Goal: Transaction & Acquisition: Subscribe to service/newsletter

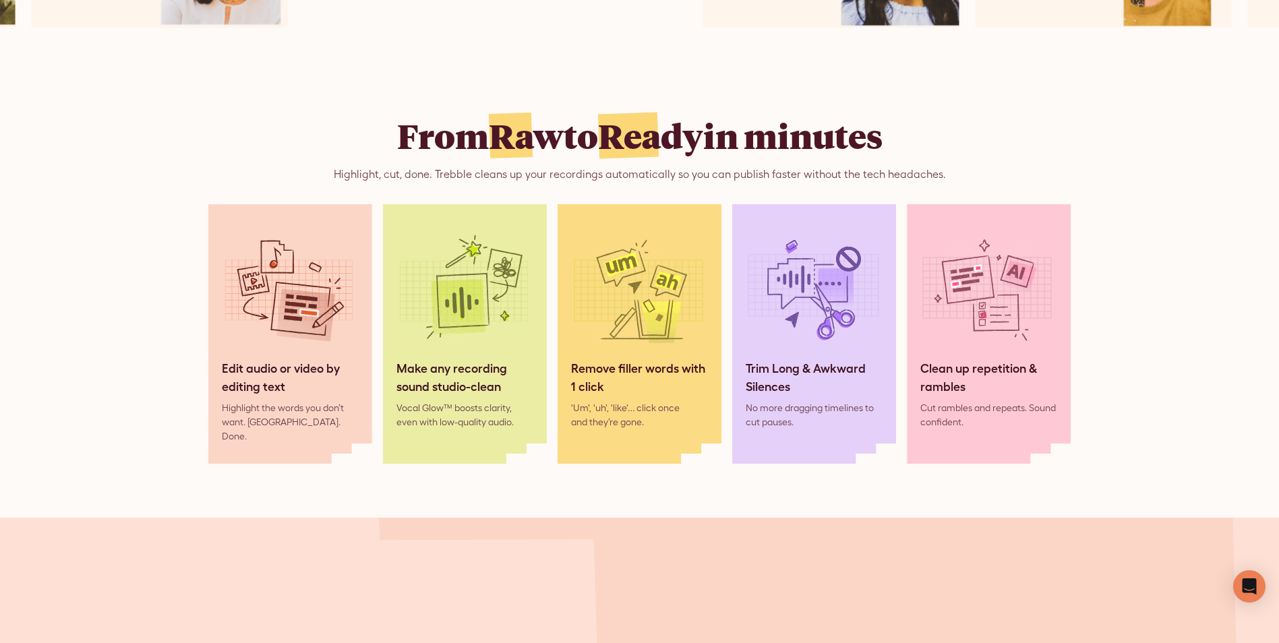
scroll to position [1146, 0]
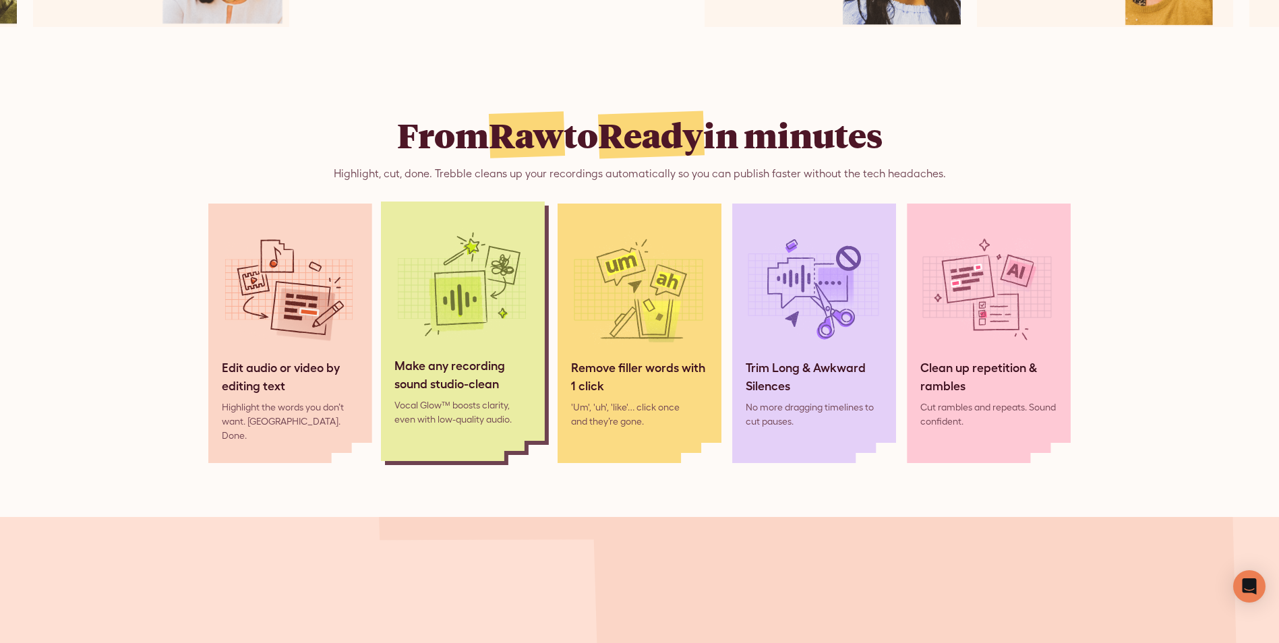
click at [465, 357] on img at bounding box center [461, 289] width 135 height 135
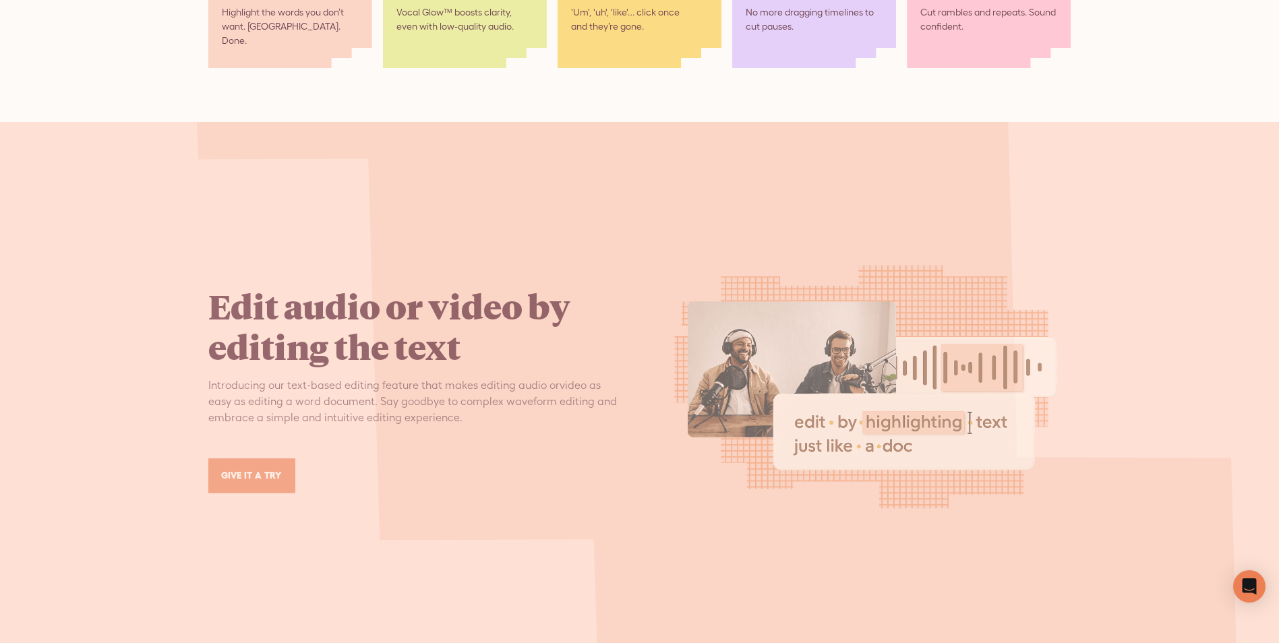
scroll to position [1551, 0]
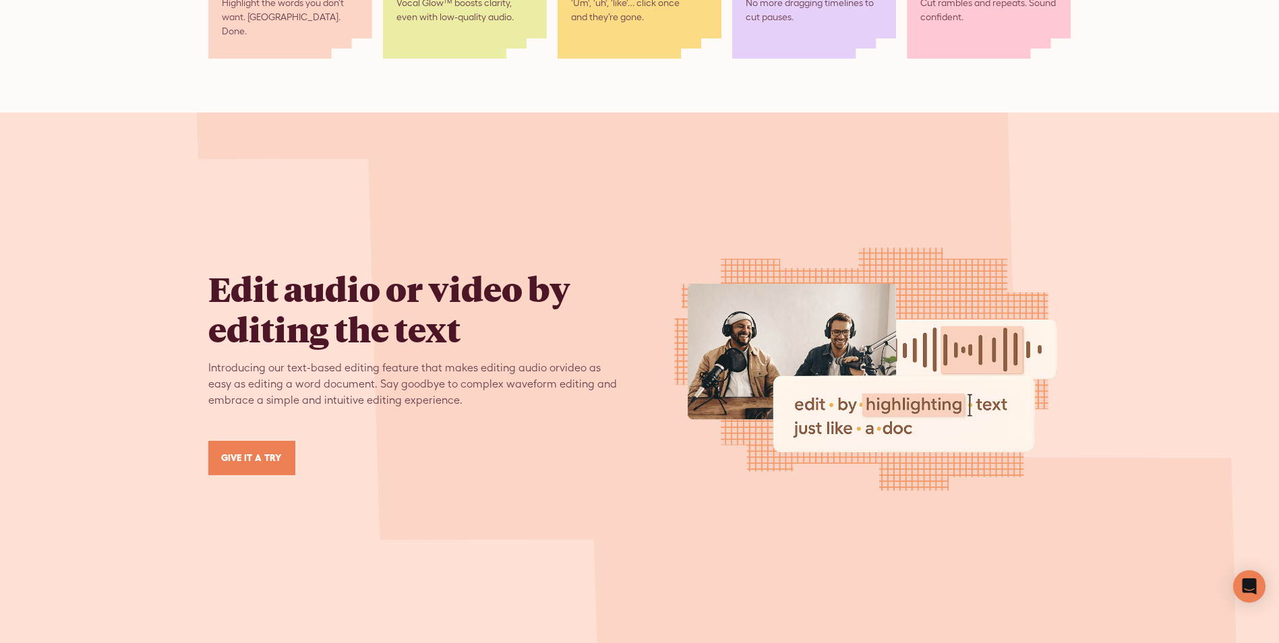
click at [256, 460] on link "GIVE IT A TRY" at bounding box center [251, 458] width 87 height 34
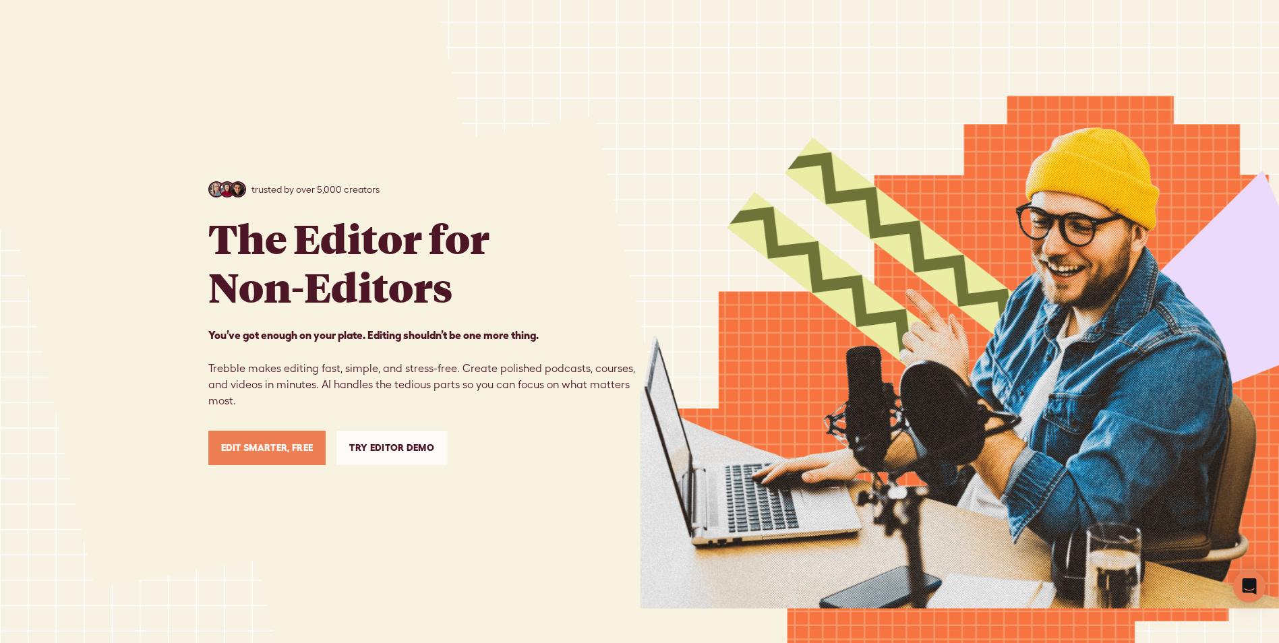
scroll to position [0, 0]
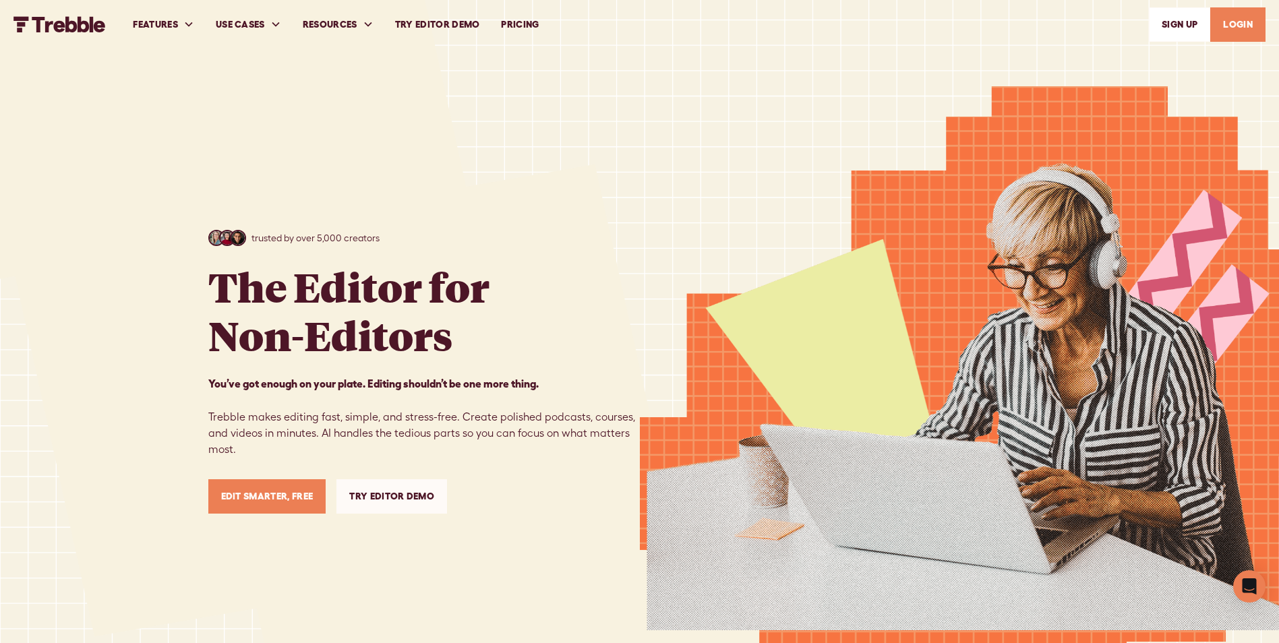
click at [544, 24] on link "PRICING" at bounding box center [519, 24] width 59 height 47
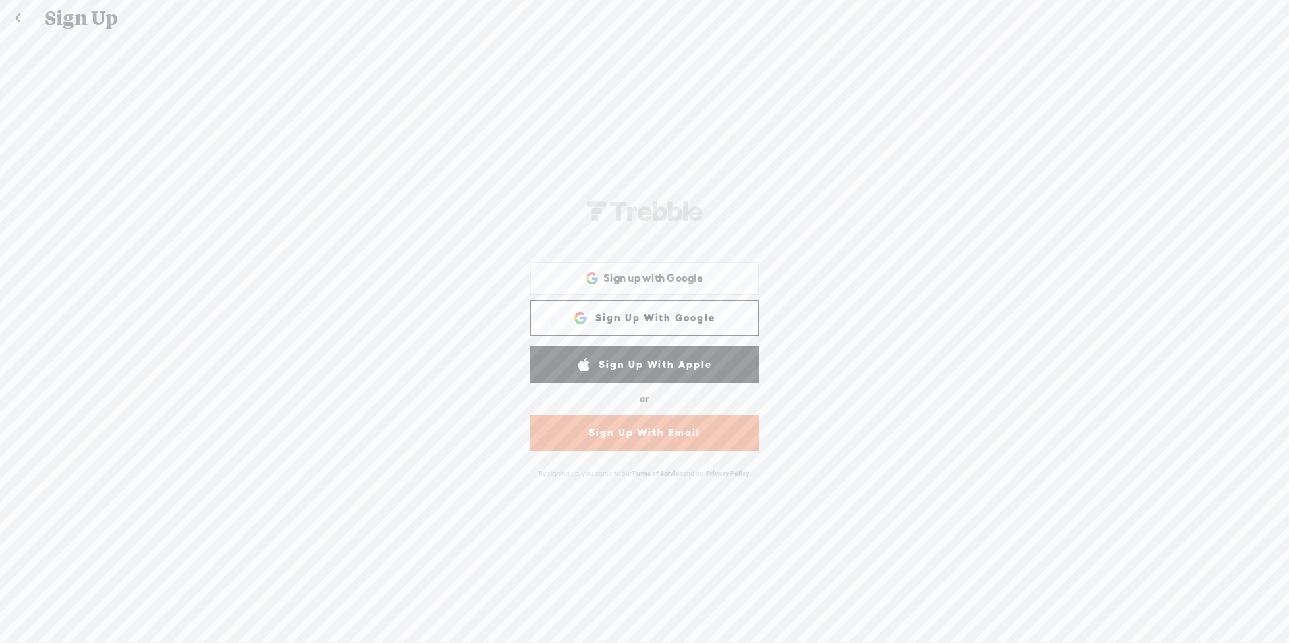
click at [658, 317] on link "Sign Up With Google" at bounding box center [644, 318] width 229 height 36
click at [660, 436] on link "Sign Up With Email" at bounding box center [644, 433] width 229 height 36
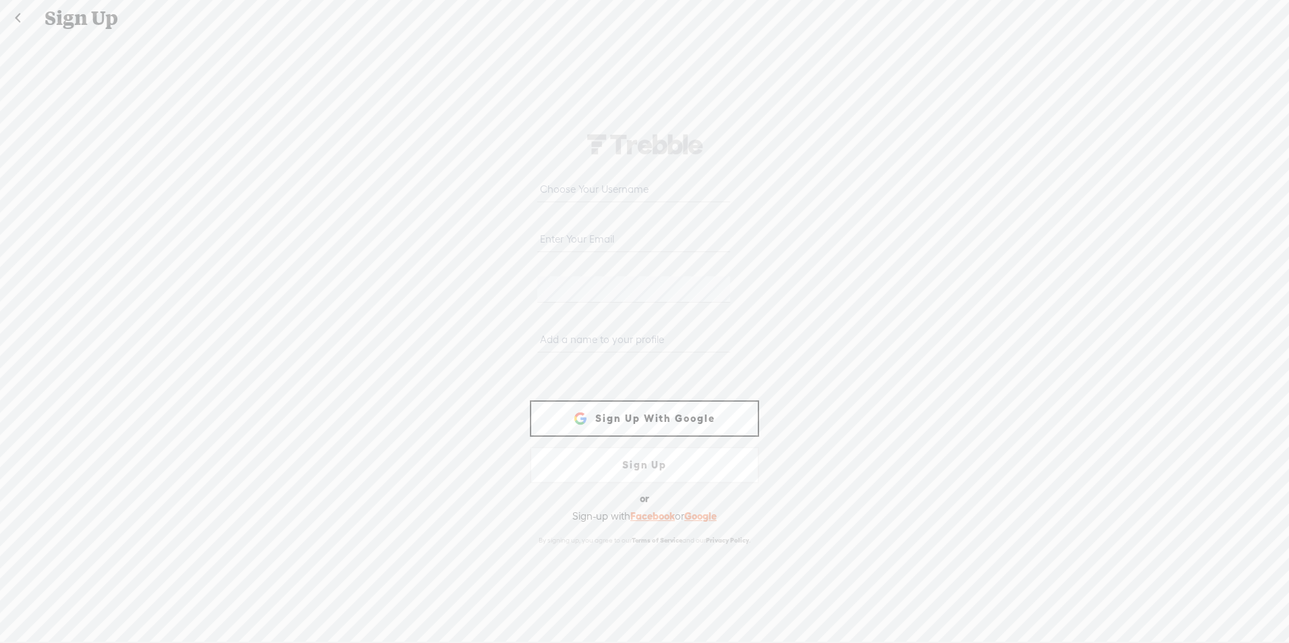
click at [639, 239] on input "email" at bounding box center [633, 239] width 192 height 26
type input "okriksmada@outlook.com"
click at [850, 349] on div "okriksmada@outlook.com WEBB-58D2-V8V Sign Up With Facebook Sign up with Google …" at bounding box center [644, 338] width 1289 height 605
click at [622, 348] on input "text" at bounding box center [633, 339] width 192 height 26
click at [215, 273] on div "okriksmada@outlook.com WEBB-58D2-V8V Sign Up With Facebook Sign up with Google …" at bounding box center [644, 338] width 1289 height 605
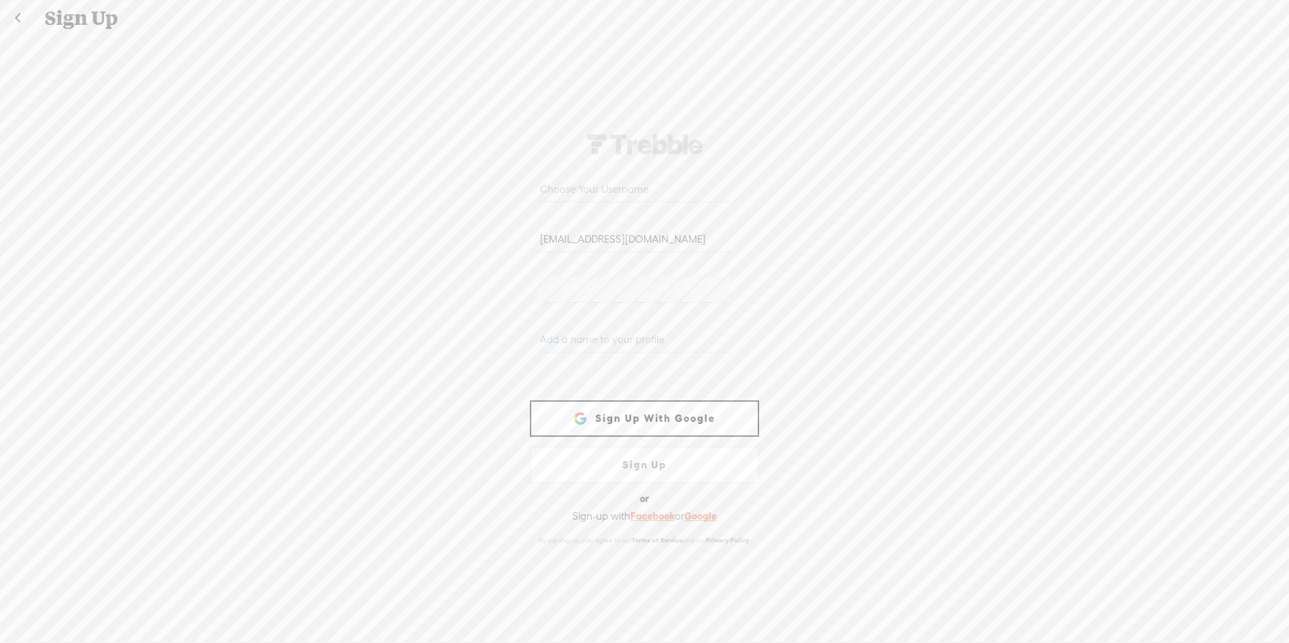
click at [537, 341] on input "text" at bounding box center [633, 339] width 192 height 26
type input "SpectrumOfSouls"
click at [651, 197] on input "text" at bounding box center [633, 189] width 192 height 26
type input "s"
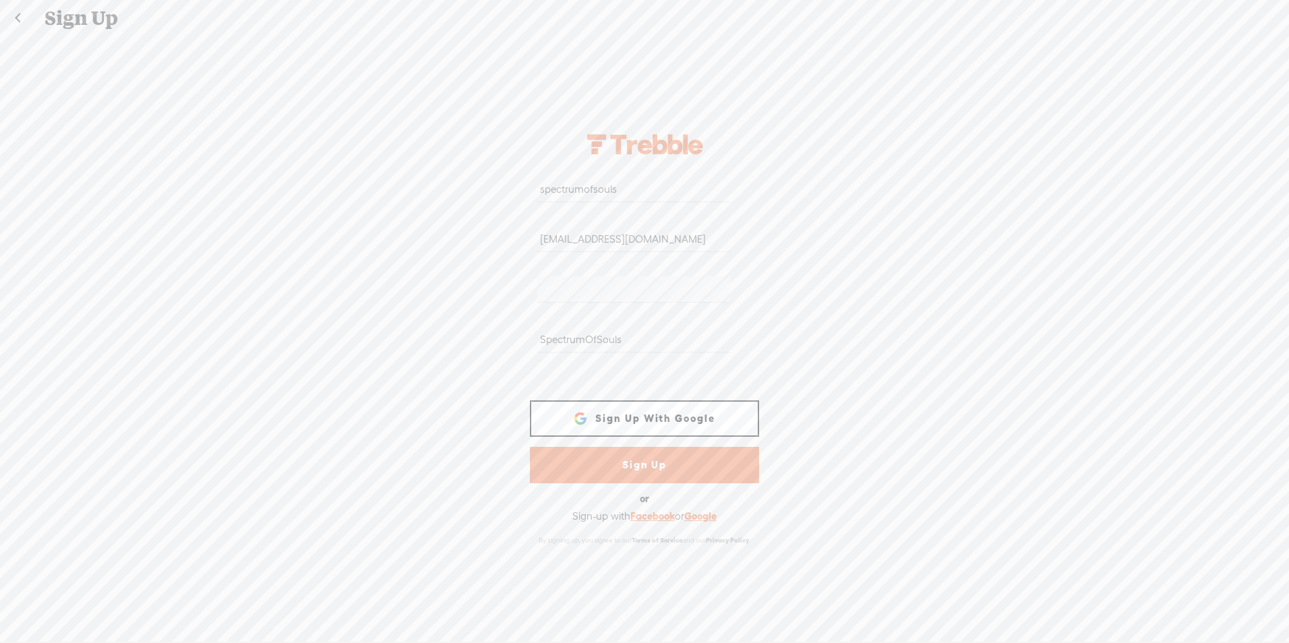
type input "spectrumofsouls"
drag, startPoint x: 632, startPoint y: 329, endPoint x: 366, endPoint y: 340, distance: 265.9
click at [366, 340] on div "spectrumofsouls okriksmada@outlook.com WEBB-58D2-V8V SpectrumOfSouls Sign Up Wi…" at bounding box center [644, 338] width 1289 height 605
type input "Skirko"
click at [667, 471] on link "Sign Up" at bounding box center [644, 465] width 229 height 36
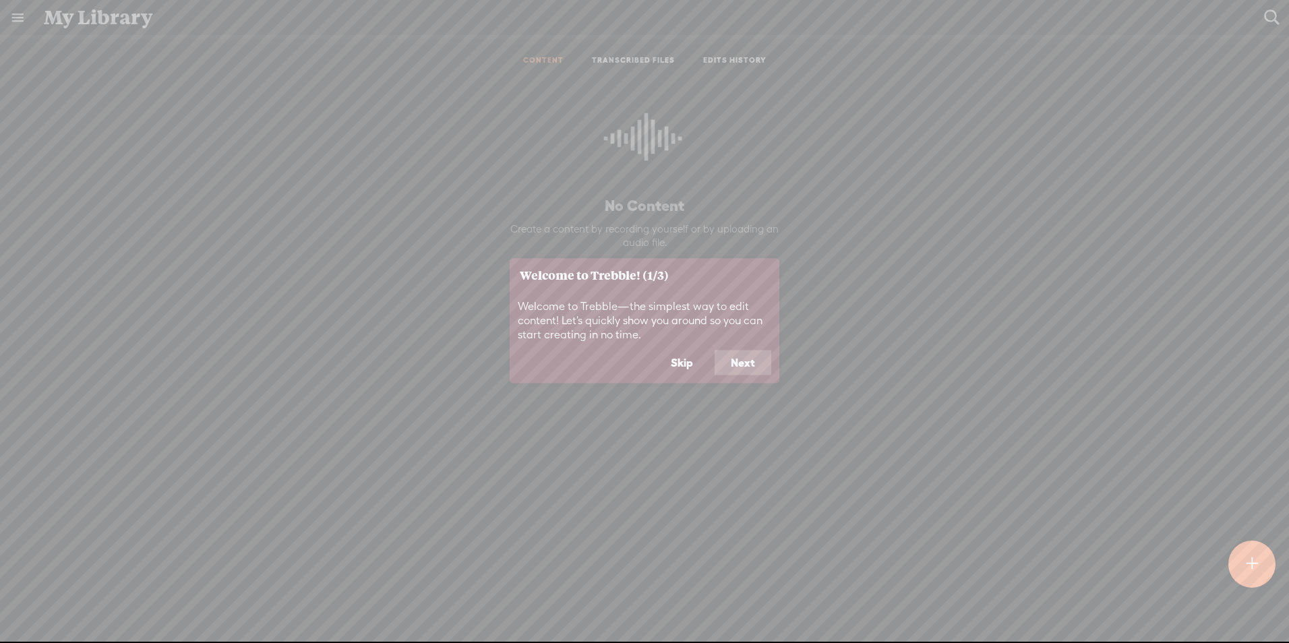
click at [749, 366] on button "Next" at bounding box center [743, 363] width 57 height 26
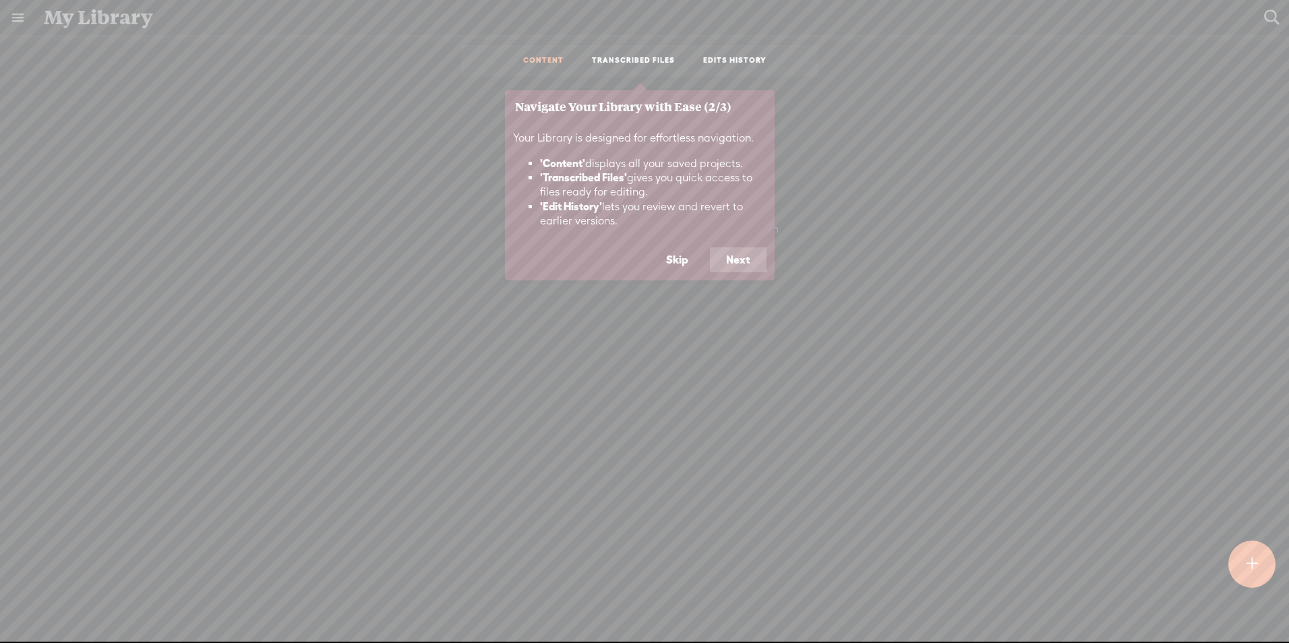
click at [734, 258] on button "Next" at bounding box center [738, 260] width 57 height 26
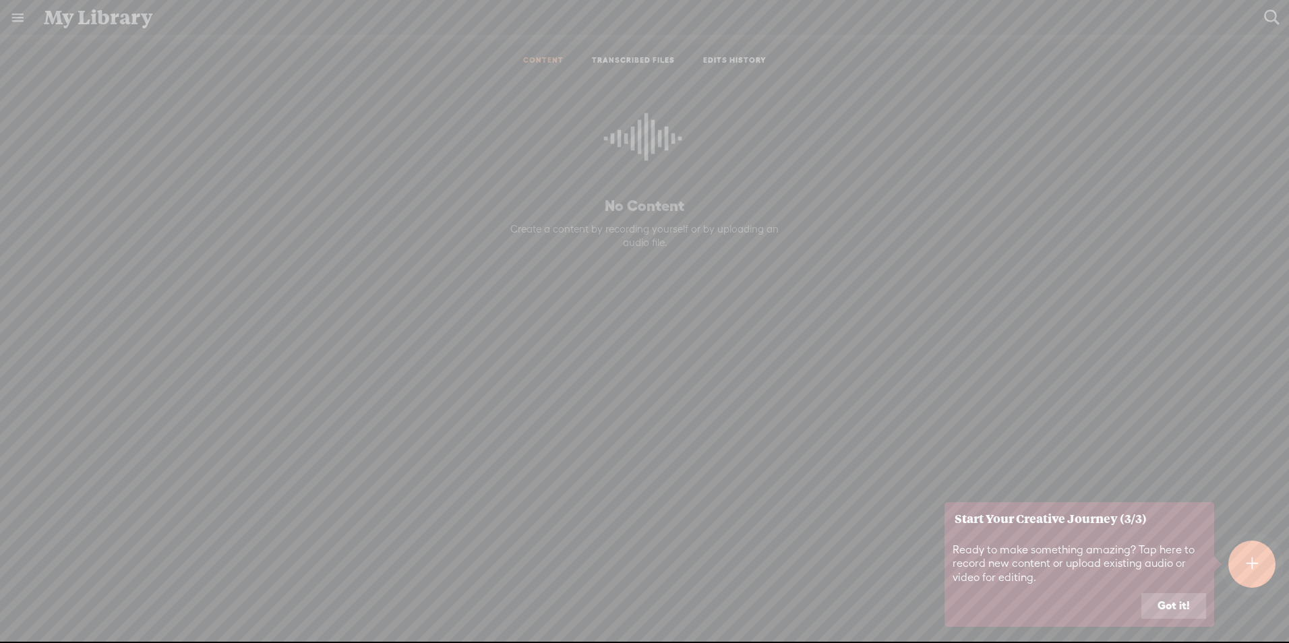
click at [1166, 610] on button "Got it!" at bounding box center [1174, 606] width 65 height 26
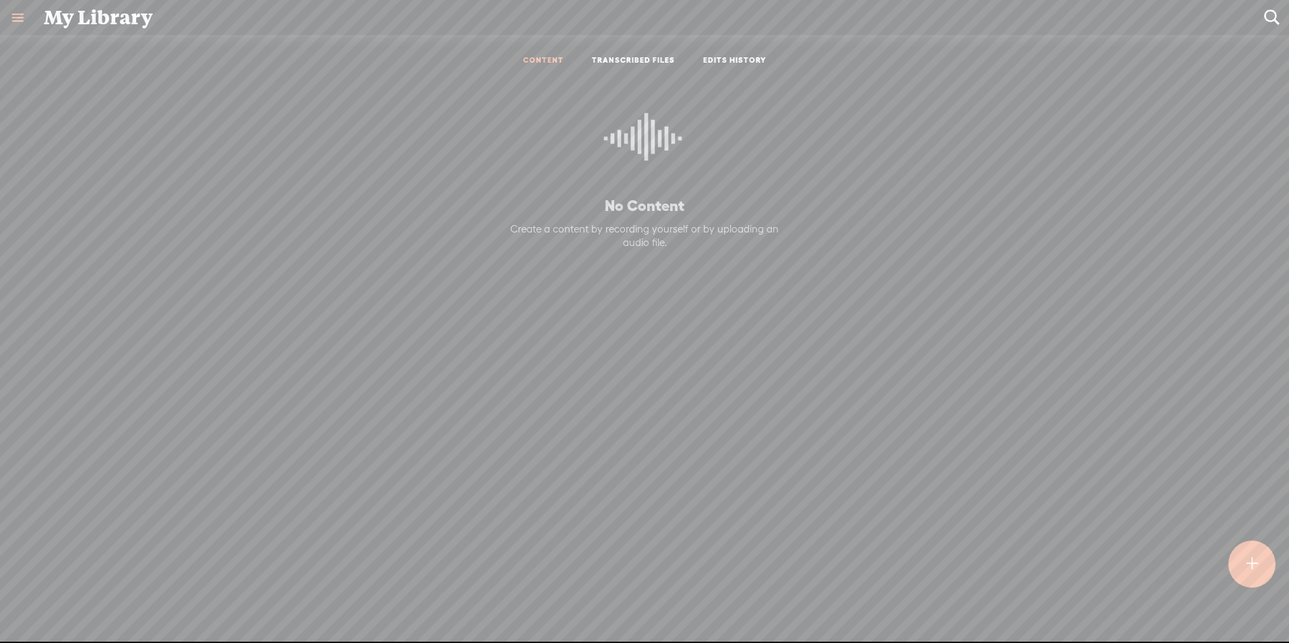
click at [1239, 556] on div at bounding box center [1251, 564] width 47 height 47
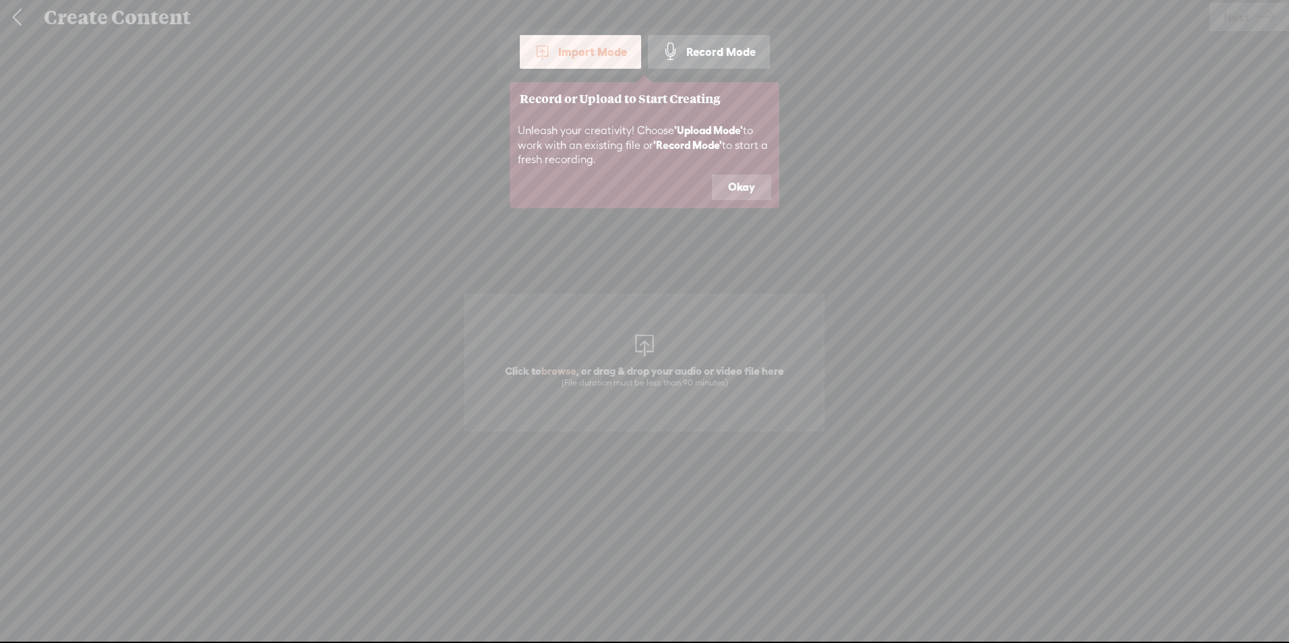
click at [750, 187] on button "Okay" at bounding box center [741, 188] width 59 height 26
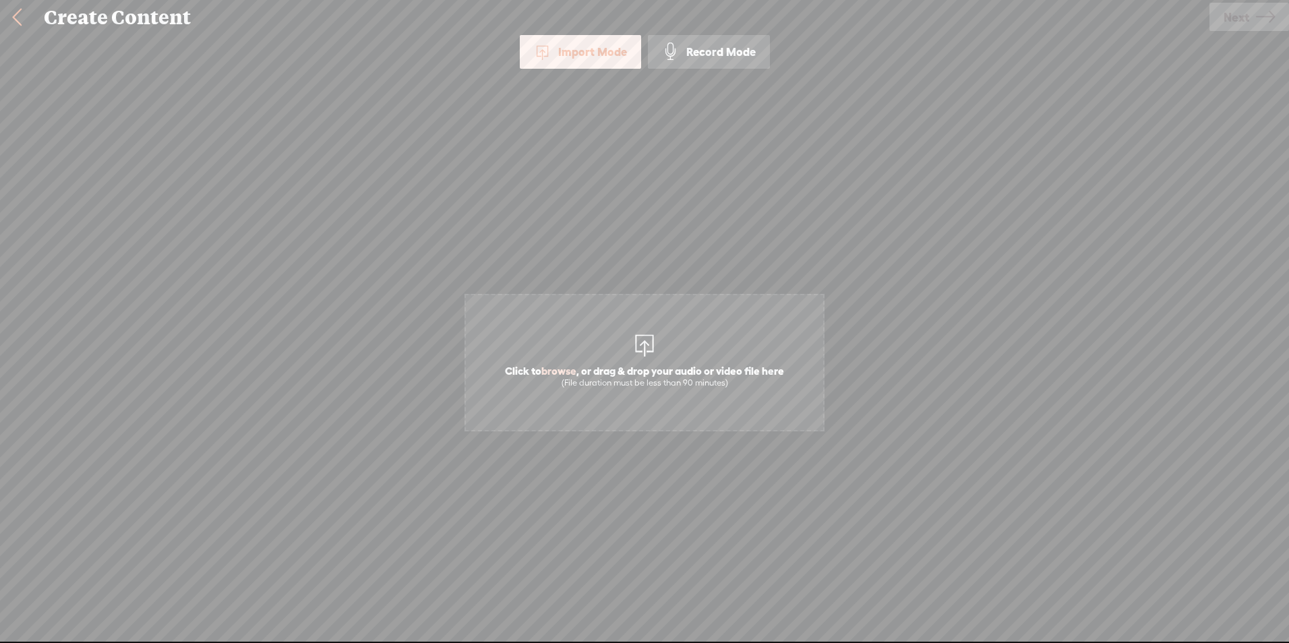
click at [741, 51] on div "Record Mode" at bounding box center [709, 52] width 122 height 34
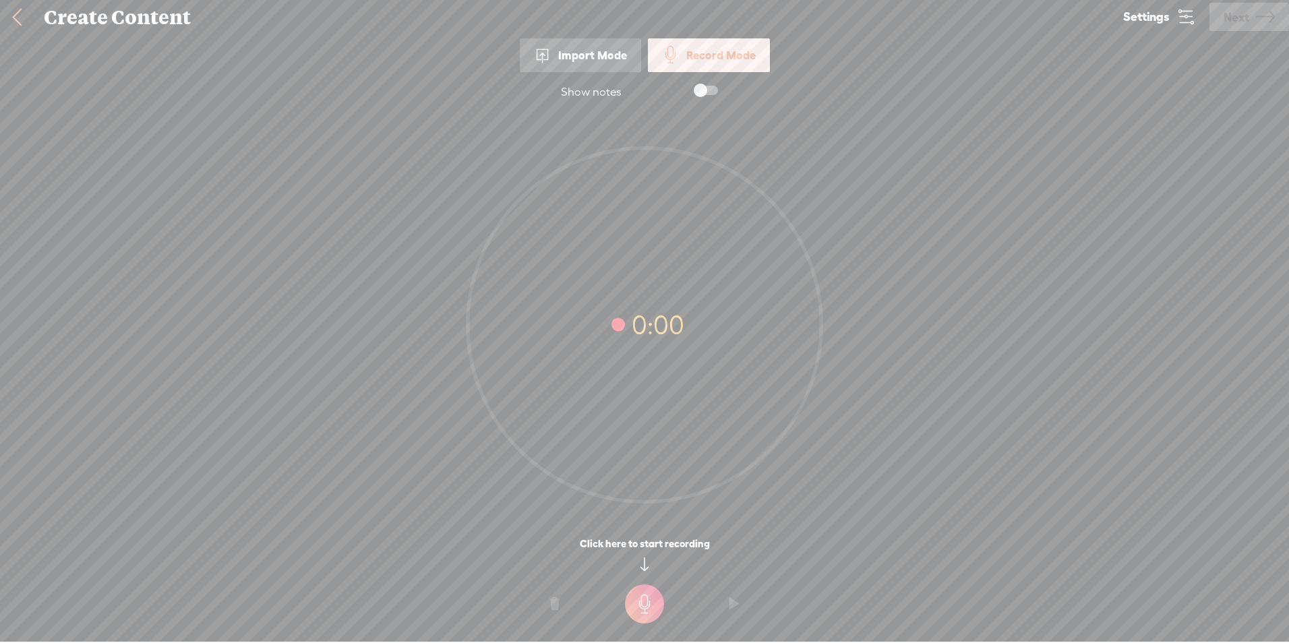
click at [1154, 32] on link "Settings" at bounding box center [1159, 17] width 100 height 34
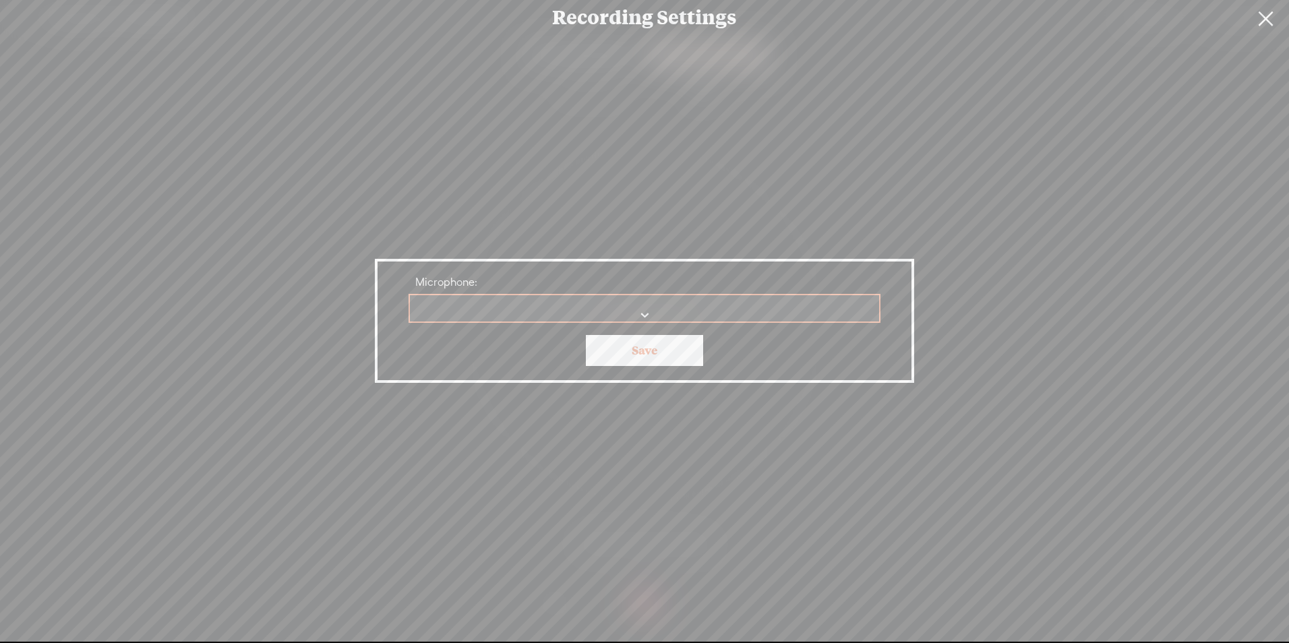
click at [663, 305] on select "Microphone:" at bounding box center [645, 309] width 471 height 28
click at [635, 310] on select "Communications - Line Line Microphone No preferred microphone selected" at bounding box center [645, 309] width 471 height 28
click at [410, 295] on select "Communications - Line Line Microphone No preferred microphone selected" at bounding box center [645, 309] width 471 height 28
click at [603, 316] on select "Communications - Line Line Microphone No preferred microphone selected" at bounding box center [645, 309] width 471 height 28
select select "e4990cbb3026bc5ae0b2748d4611f8cef2d276b806ab8f4331ceaaa6fbddc448"
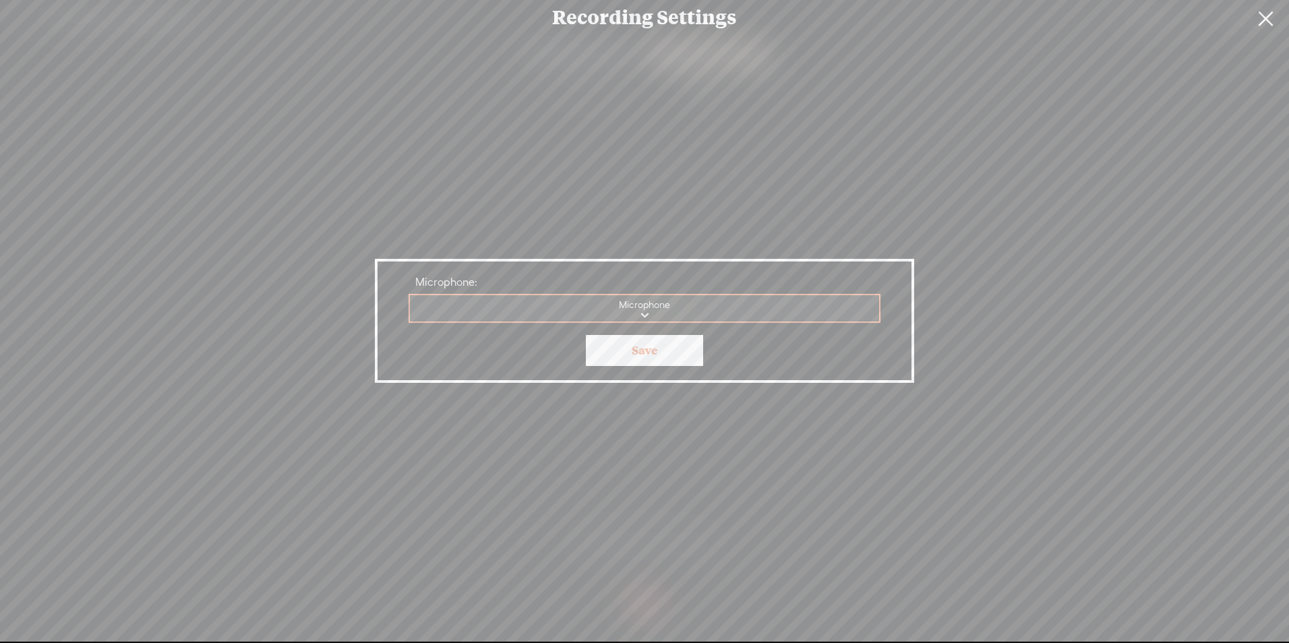
click at [410, 295] on select "Communications - Line Line Microphone No preferred microphone selected" at bounding box center [645, 309] width 471 height 28
click at [680, 361] on link "Save" at bounding box center [644, 350] width 117 height 31
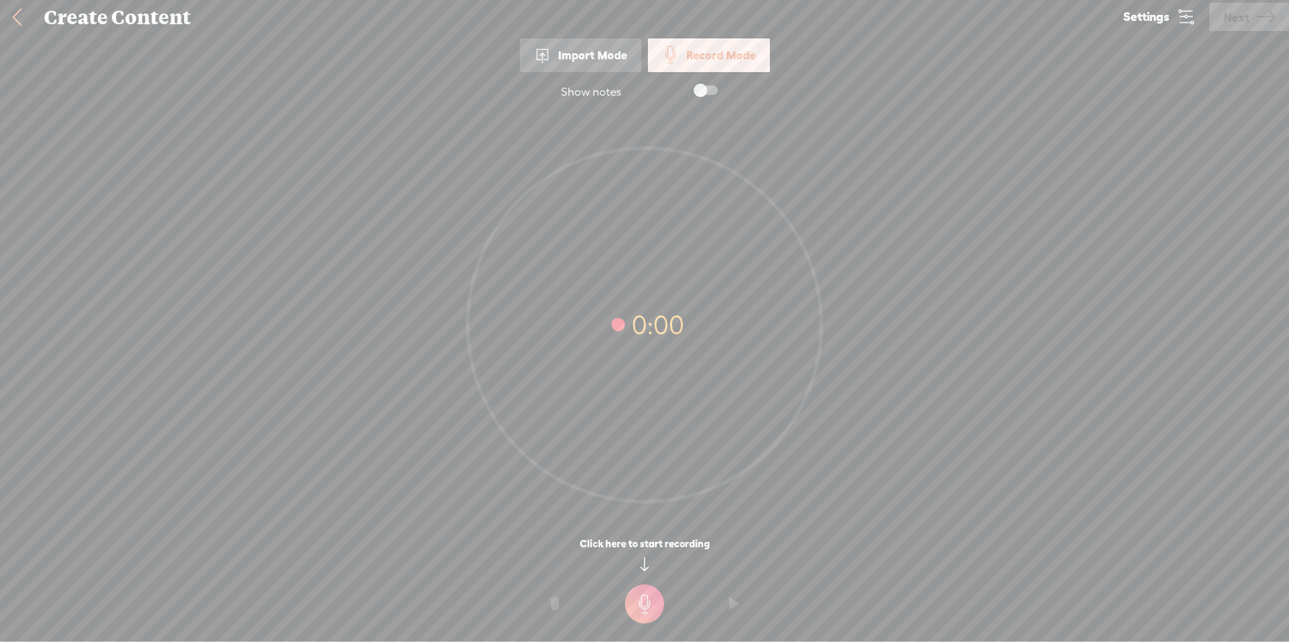
click at [1187, 11] on icon at bounding box center [1186, 16] width 19 height 19
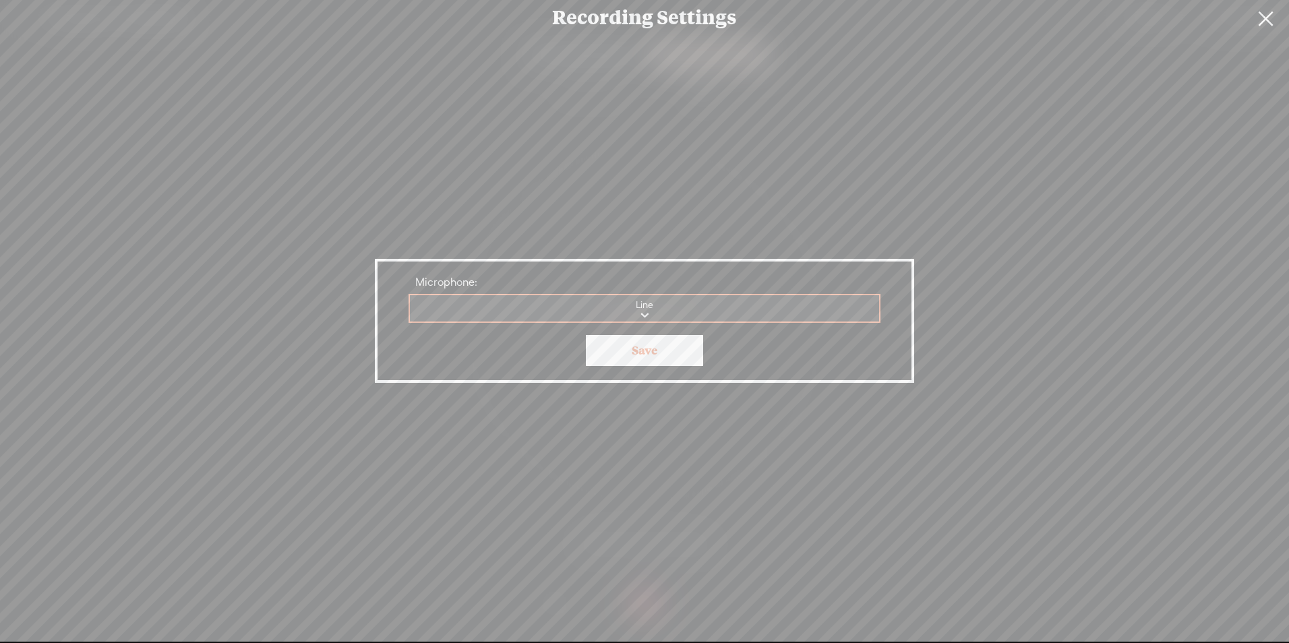
click at [574, 311] on select "Communications - Line Line Microphone" at bounding box center [645, 309] width 471 height 28
select select "communications"
click at [410, 295] on select "Communications - Line Line Microphone" at bounding box center [645, 309] width 471 height 28
click at [630, 356] on link "Save" at bounding box center [644, 350] width 117 height 31
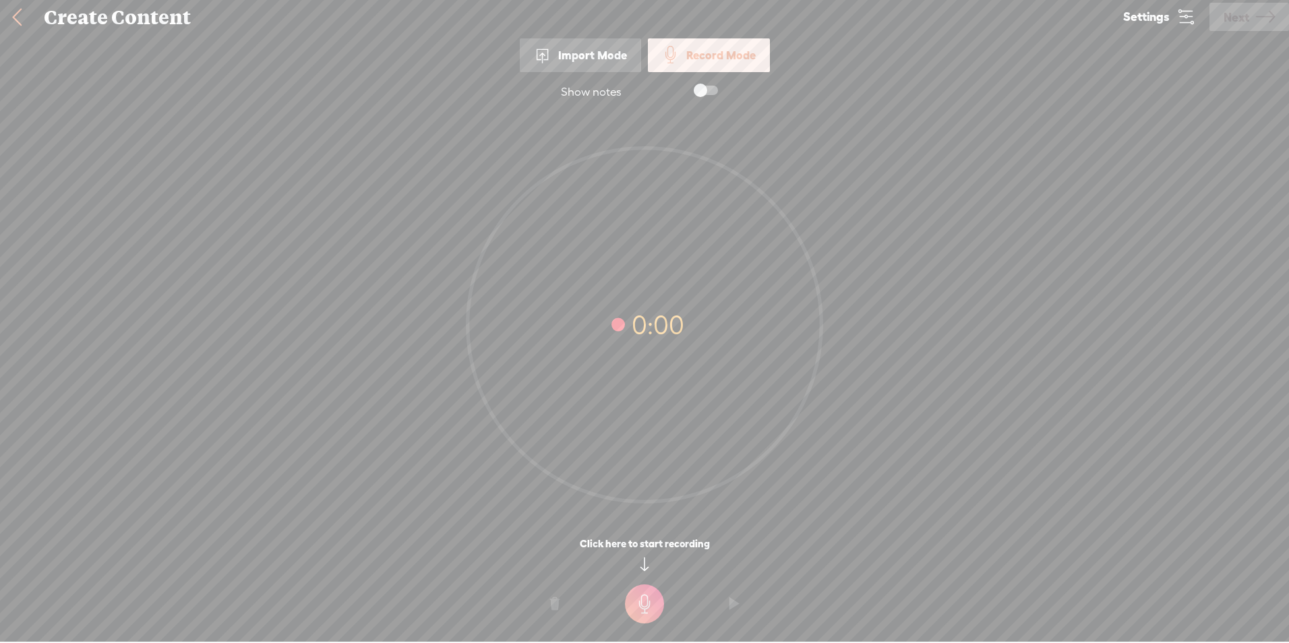
click at [653, 596] on t at bounding box center [644, 604] width 39 height 39
click at [632, 628] on t at bounding box center [644, 613] width 39 height 39
click at [553, 601] on t at bounding box center [554, 613] width 9 height 40
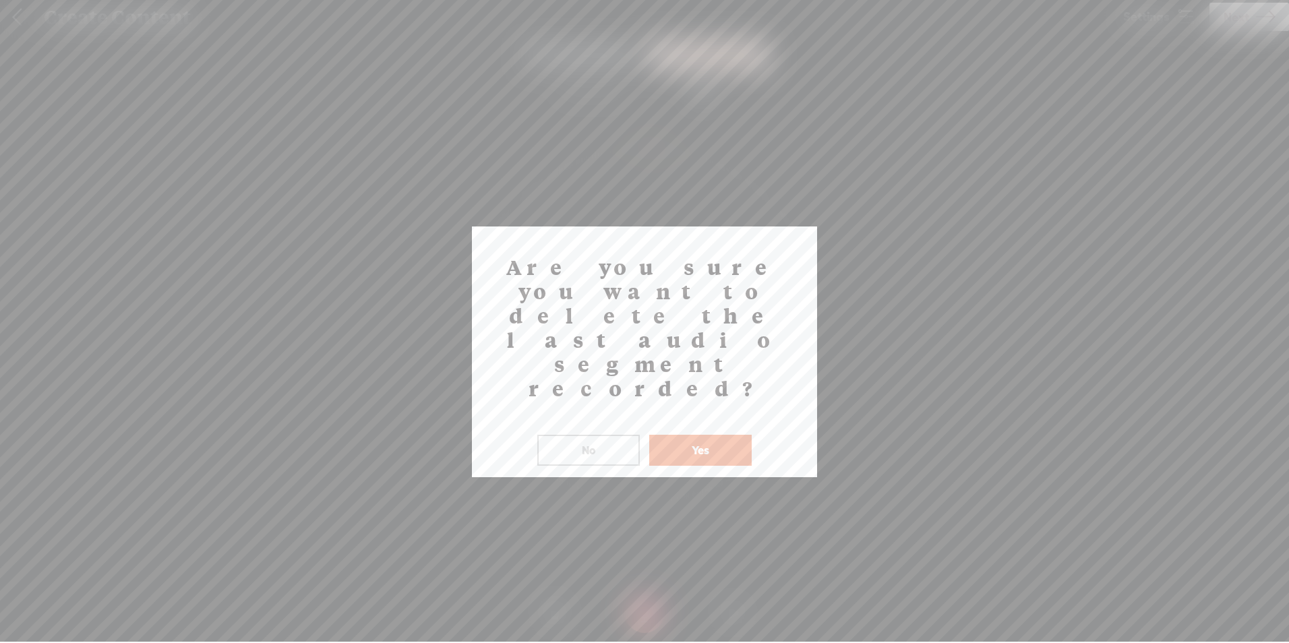
click at [686, 435] on button "Yes" at bounding box center [700, 450] width 102 height 31
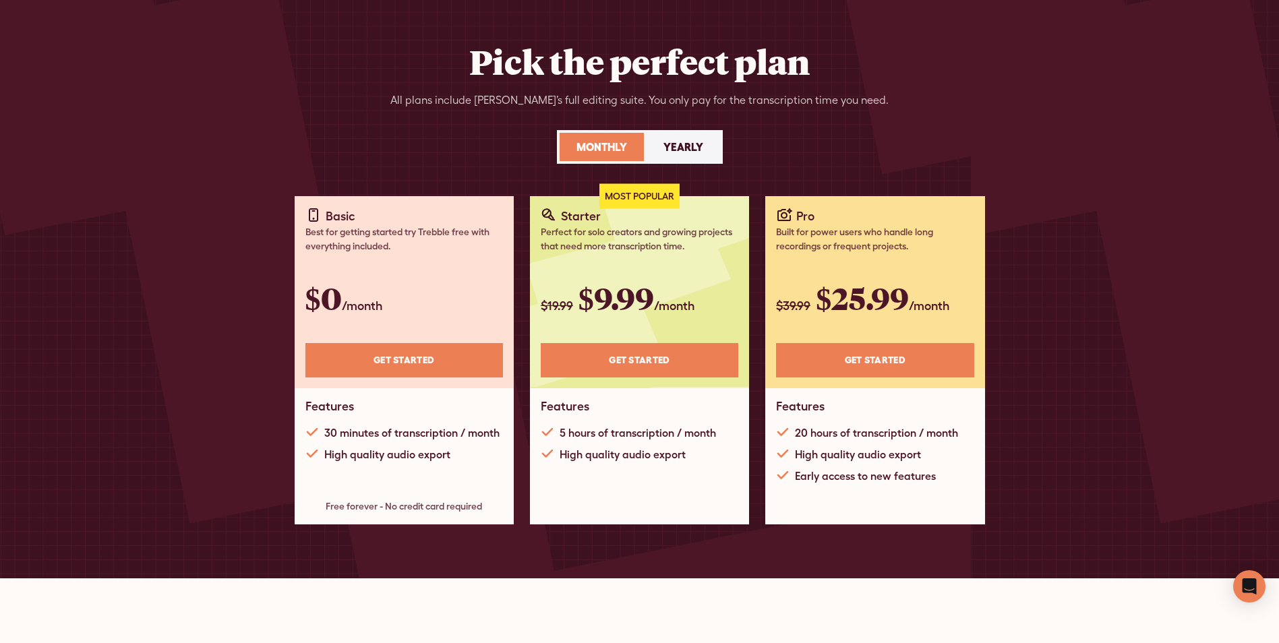
scroll to position [67, 0]
click at [697, 148] on div "Yearly" at bounding box center [683, 146] width 40 height 16
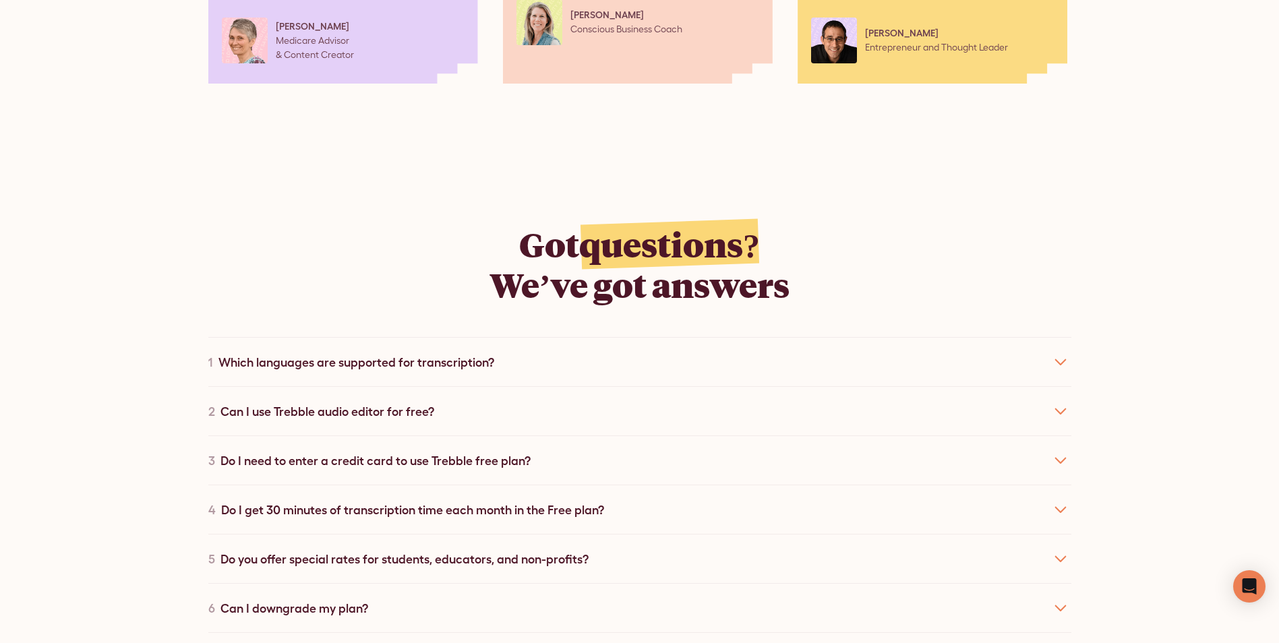
scroll to position [2292, 0]
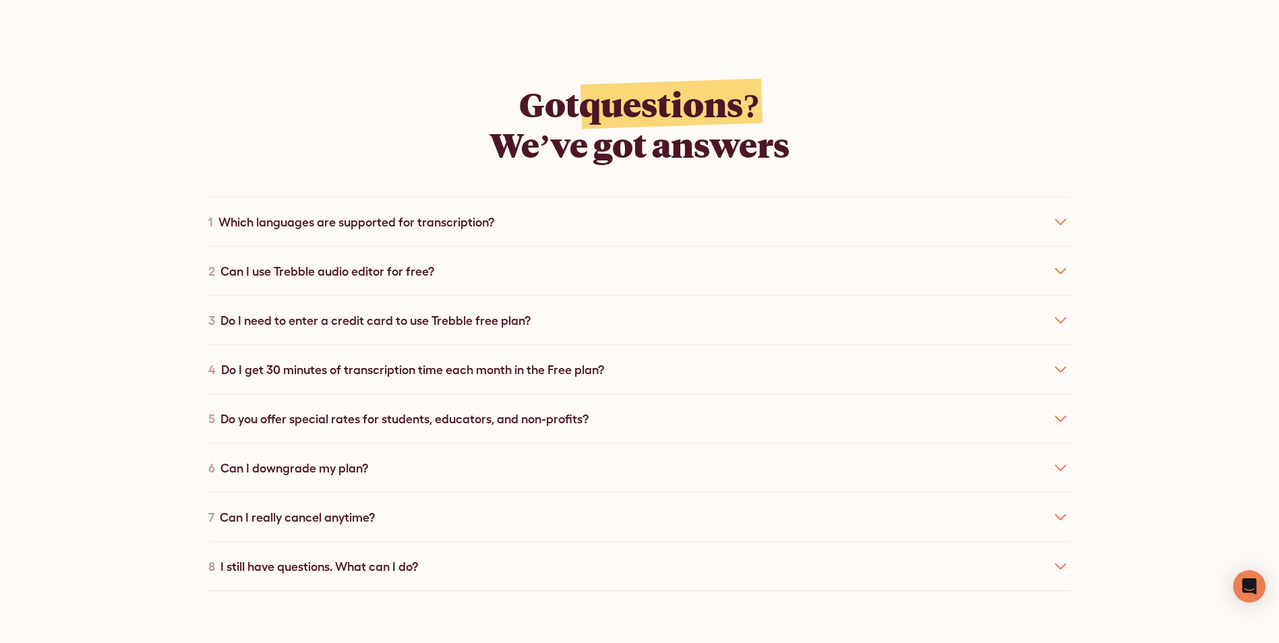
click at [1061, 260] on icon at bounding box center [1061, 271] width 22 height 22
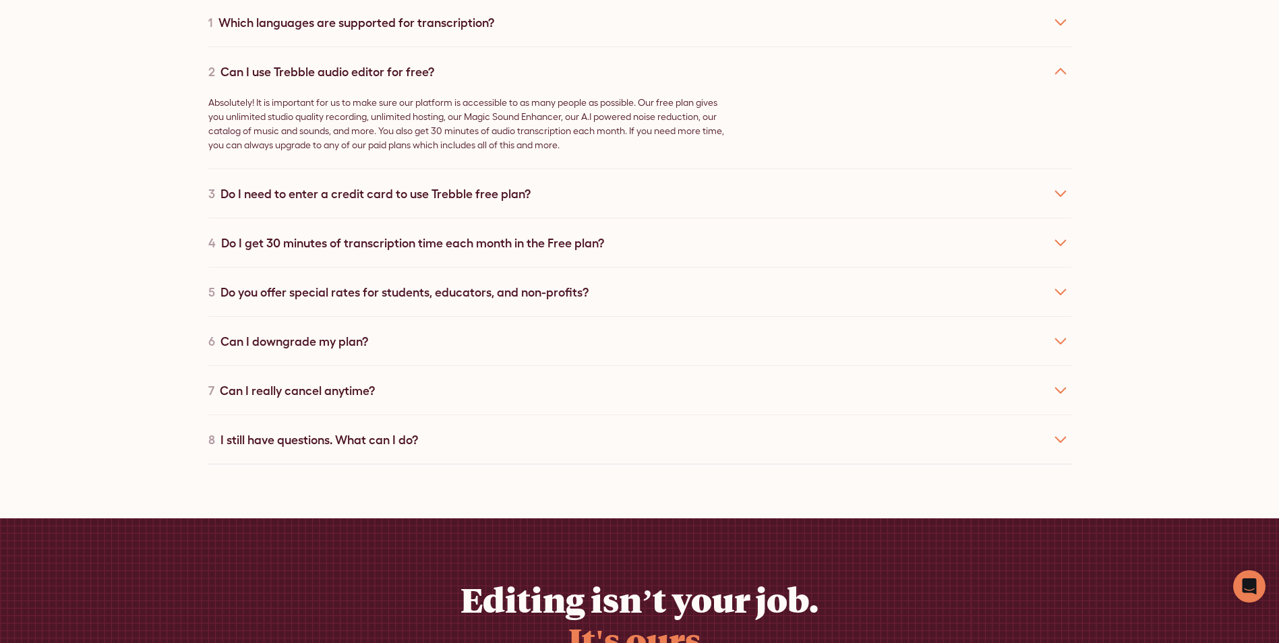
scroll to position [2495, 0]
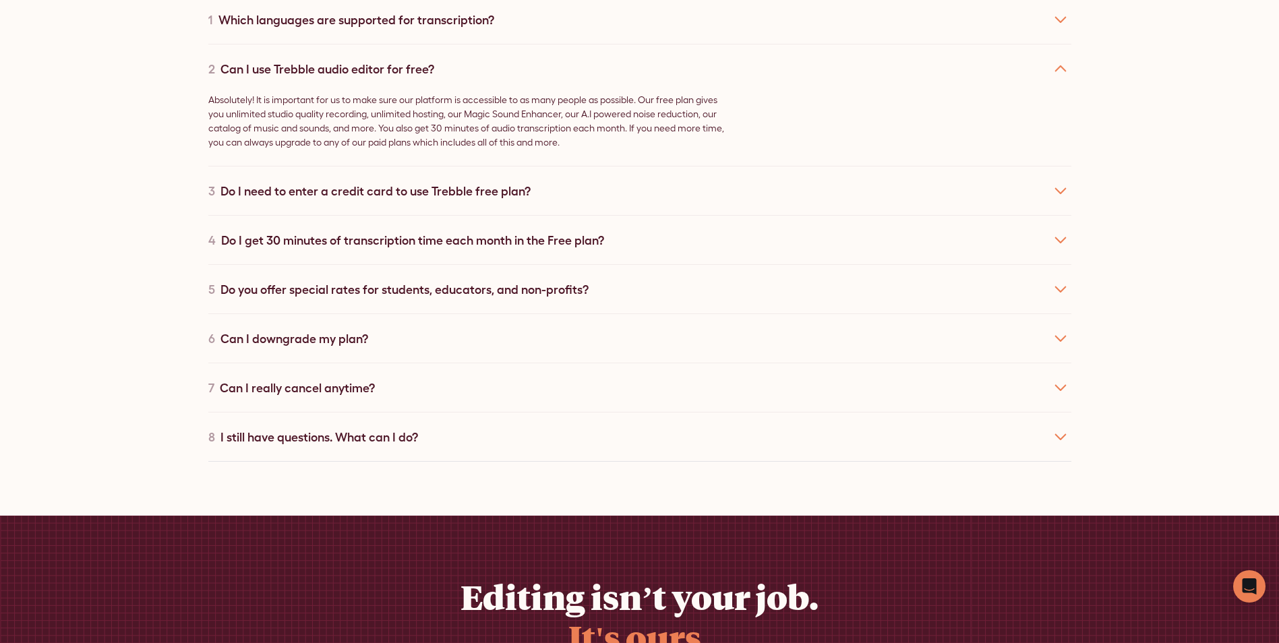
click at [347, 428] on div "I still have questions. What can I do?" at bounding box center [319, 437] width 198 height 18
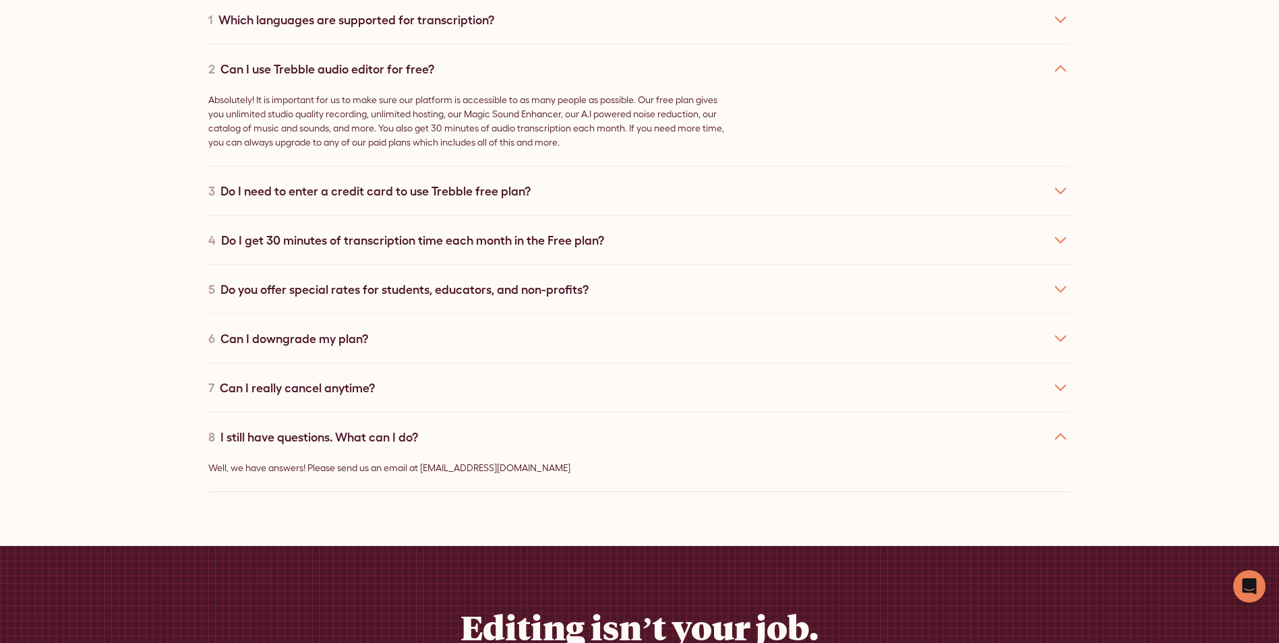
click at [347, 428] on div "I still have questions. What can I do?" at bounding box center [319, 437] width 198 height 18
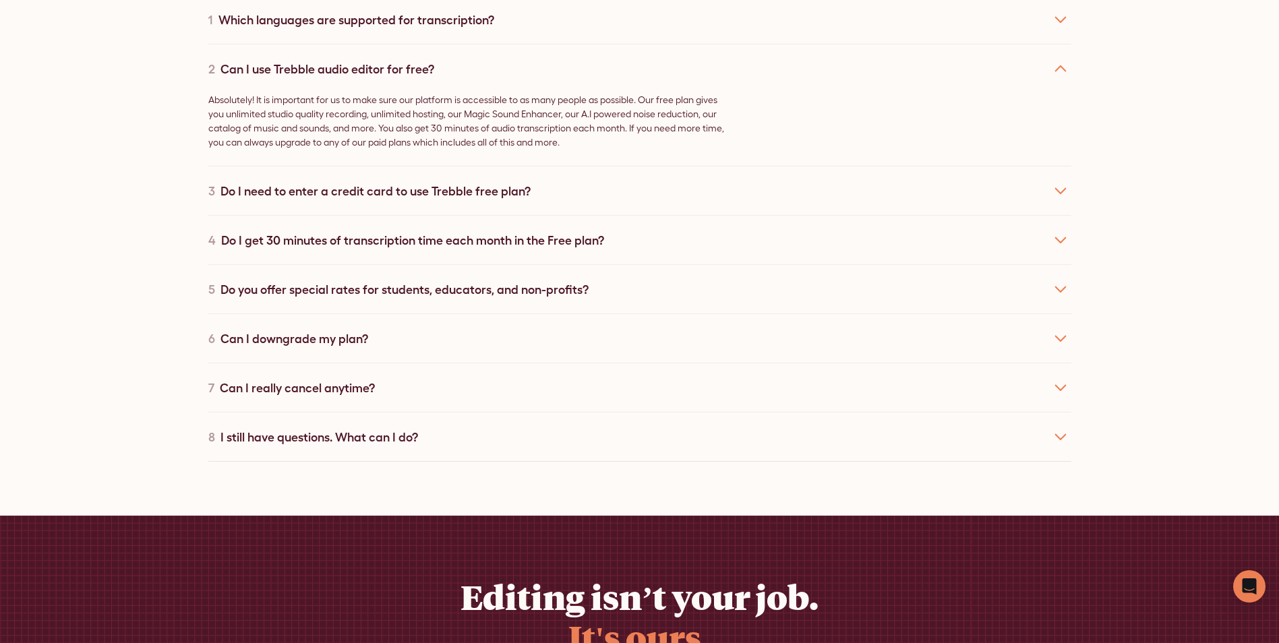
click at [396, 280] on div "Do you offer special rates for students, educators, and non-profits?" at bounding box center [404, 289] width 368 height 18
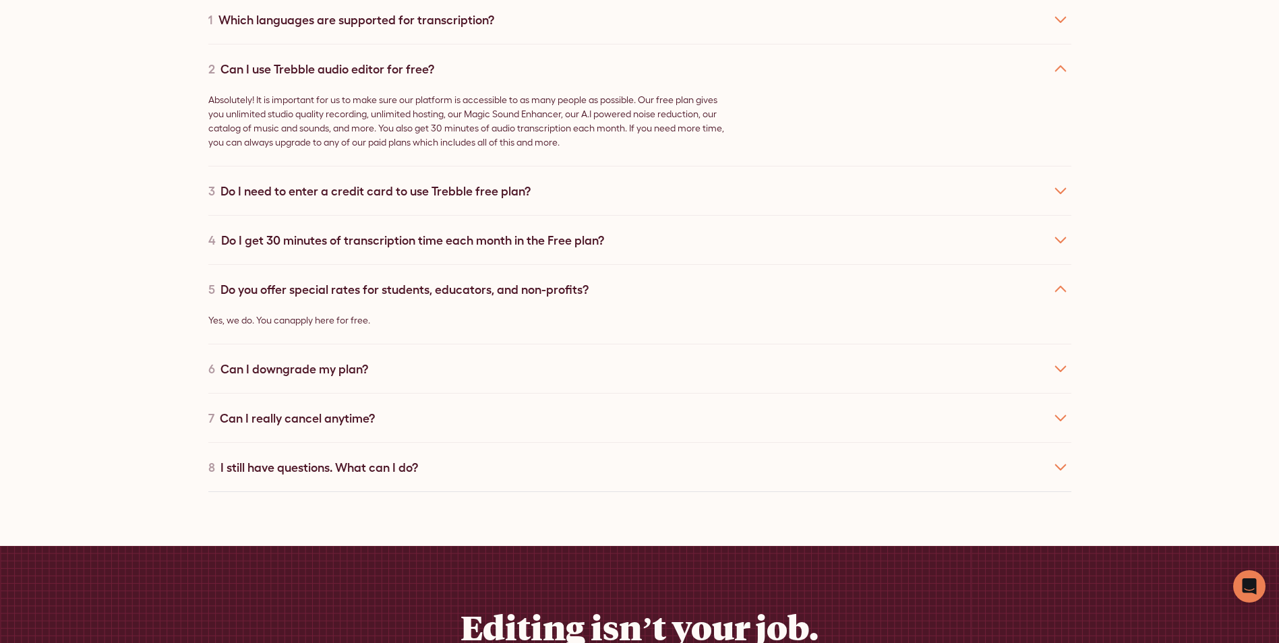
click at [396, 280] on div "Do you offer special rates for students, educators, and non-profits?" at bounding box center [404, 289] width 368 height 18
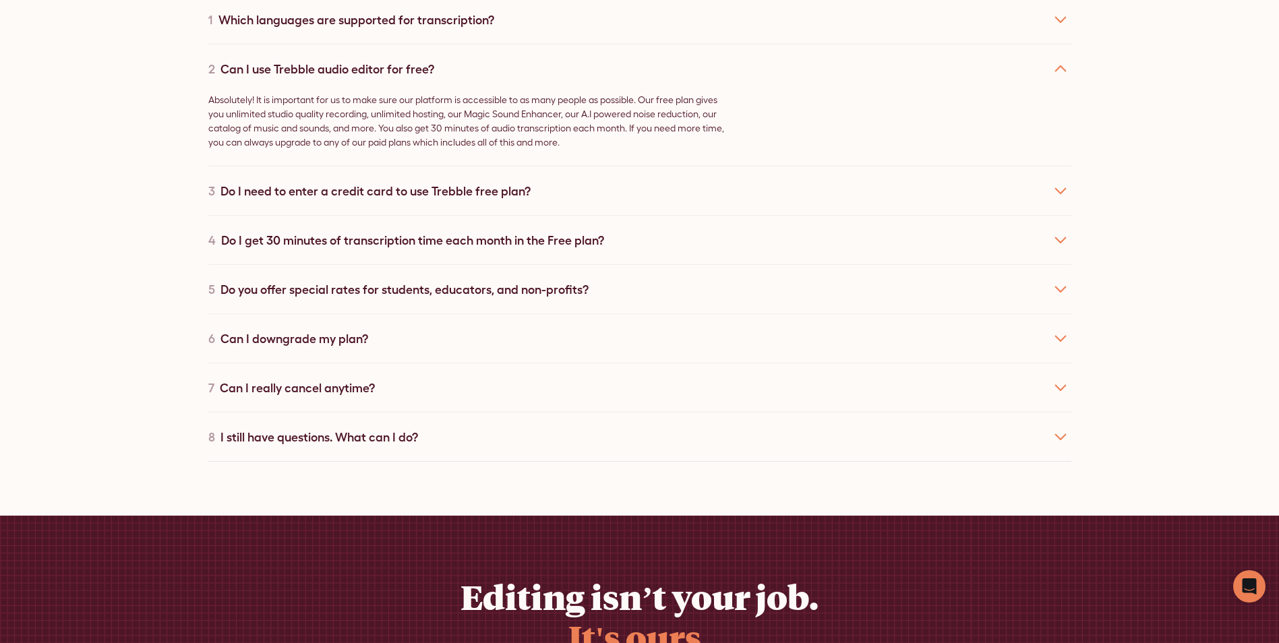
click at [403, 182] on div "Do I need to enter a credit card to use Trebble free plan?" at bounding box center [375, 191] width 310 height 18
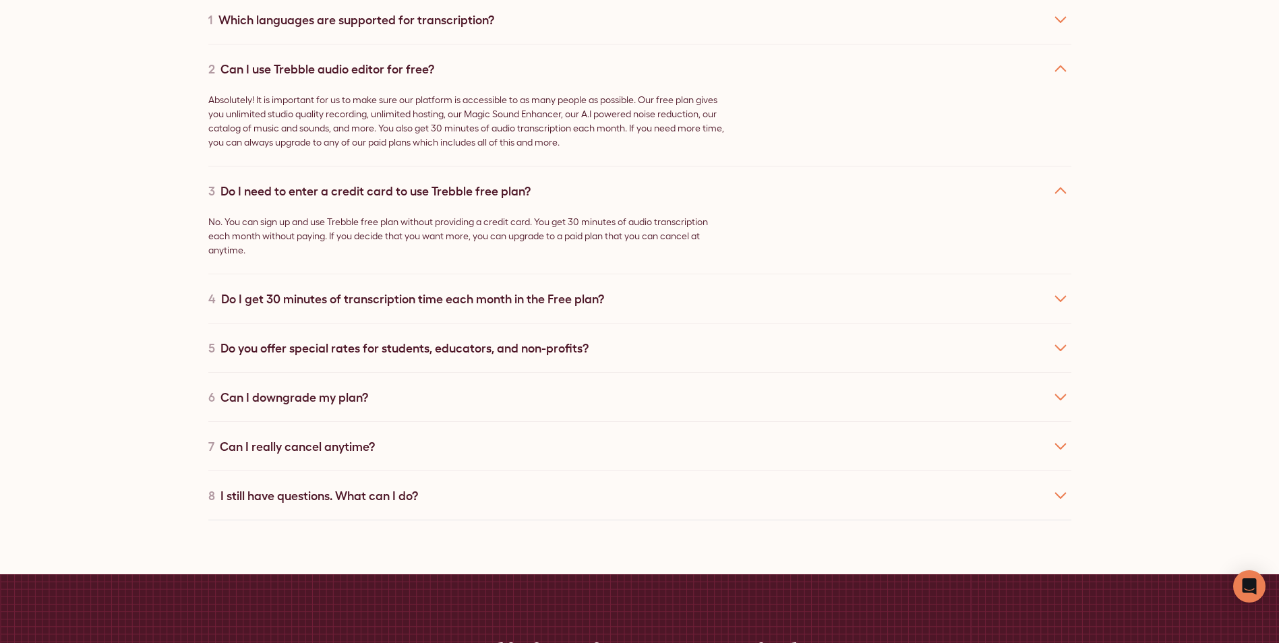
click at [405, 182] on div "Do I need to enter a credit card to use Trebble free plan?" at bounding box center [375, 191] width 310 height 18
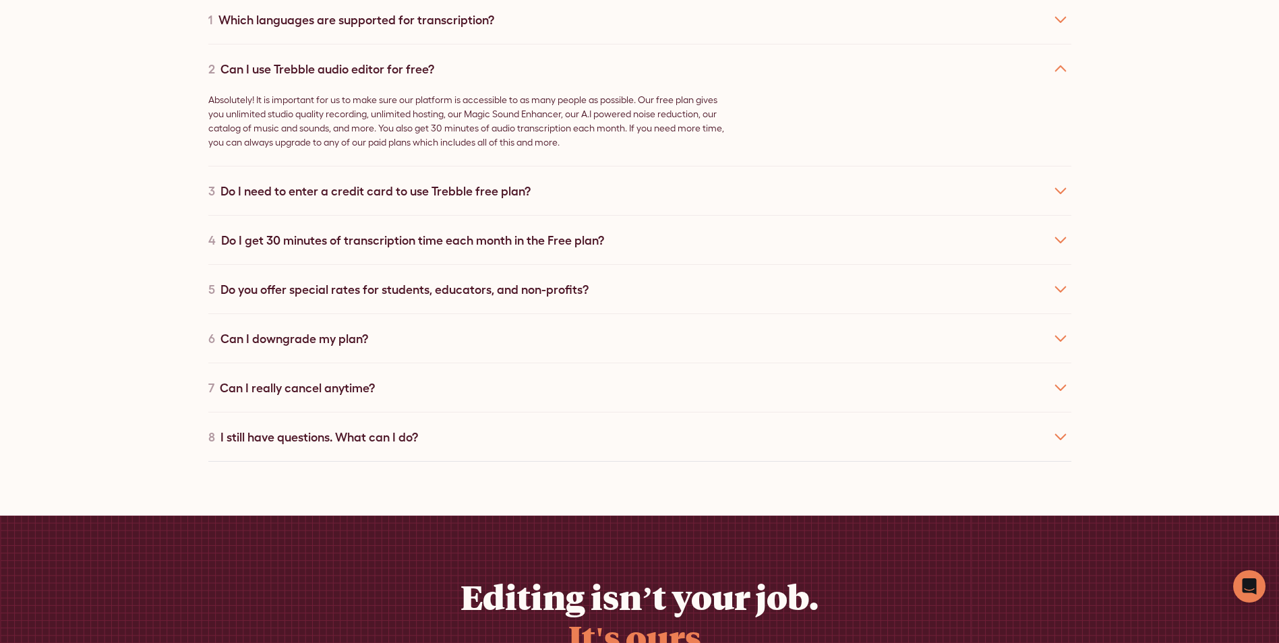
click at [405, 182] on div "Do I need to enter a credit card to use Trebble free plan?" at bounding box center [375, 191] width 310 height 18
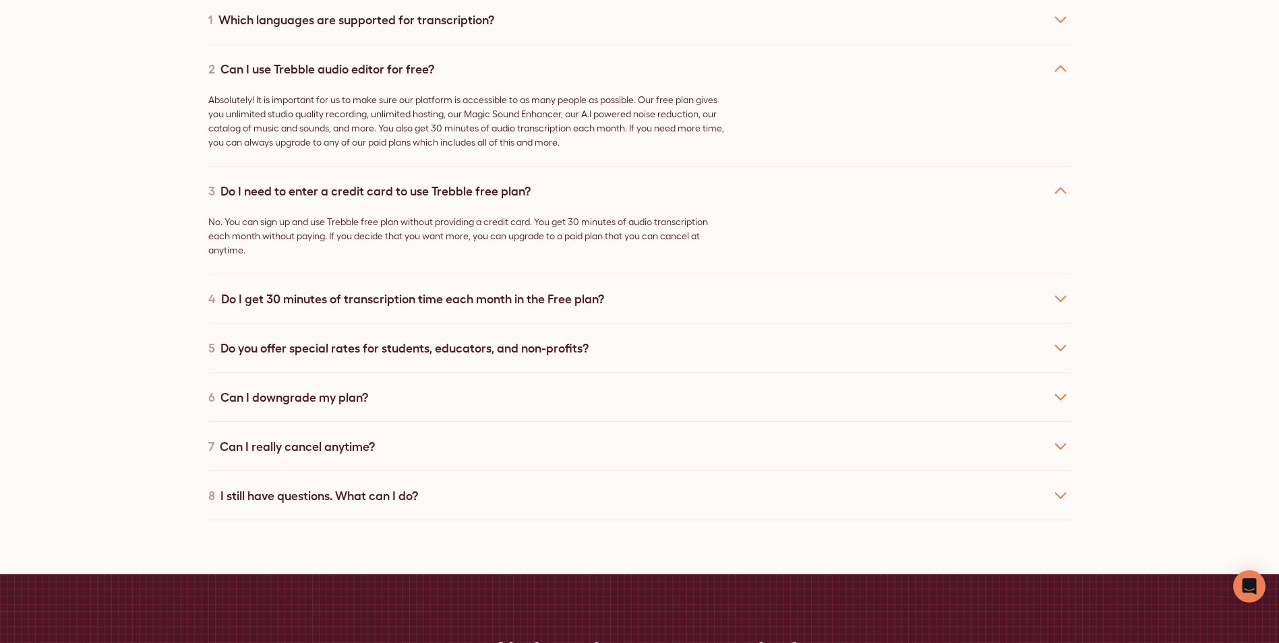
click at [392, 183] on div "3 Do I need to enter a credit card to use Trebble free plan?" at bounding box center [639, 190] width 863 height 49
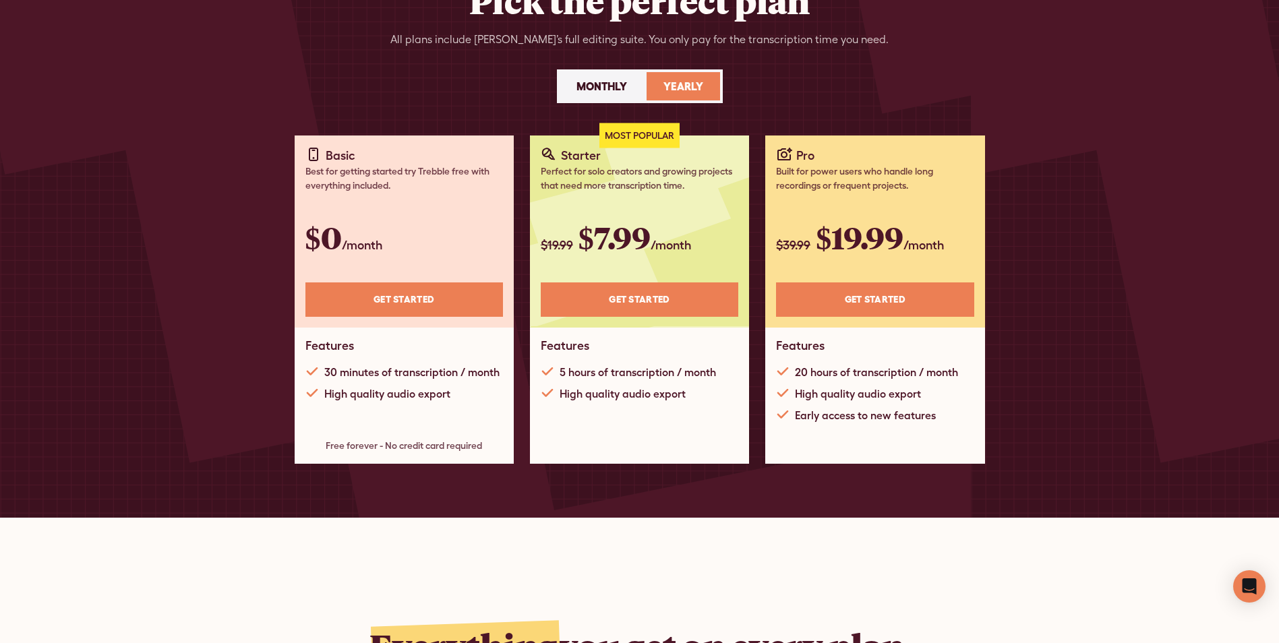
scroll to position [0, 0]
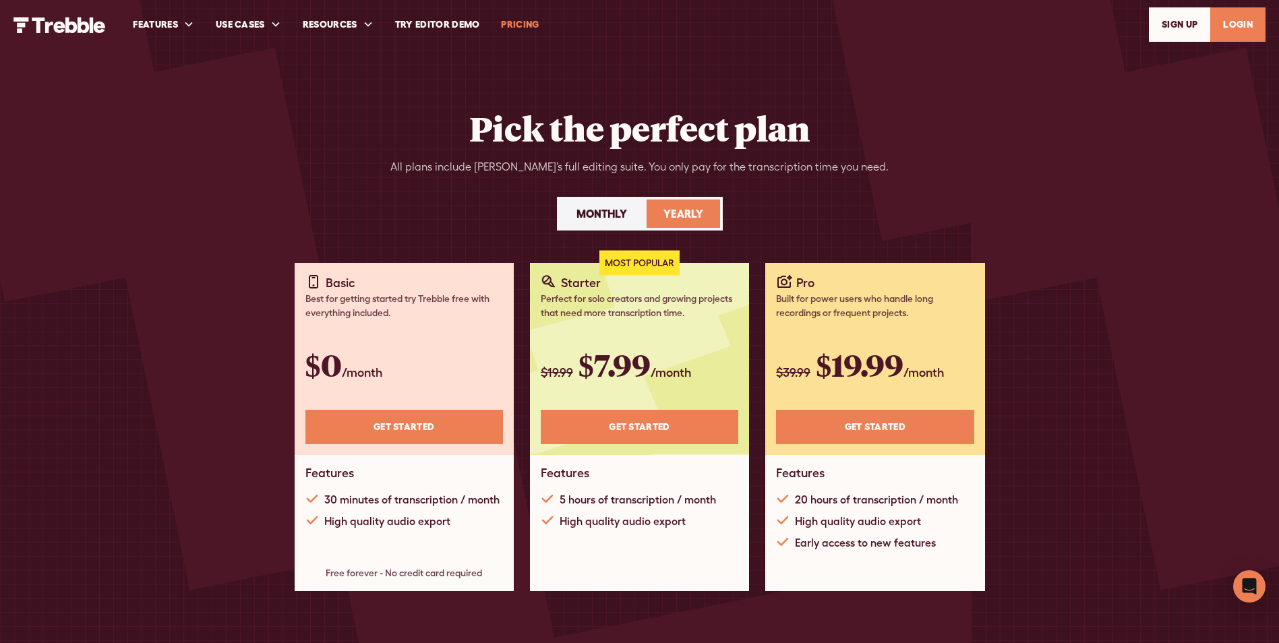
click at [382, 421] on link "Get STARTED" at bounding box center [404, 427] width 198 height 34
